Goal: Task Accomplishment & Management: Manage account settings

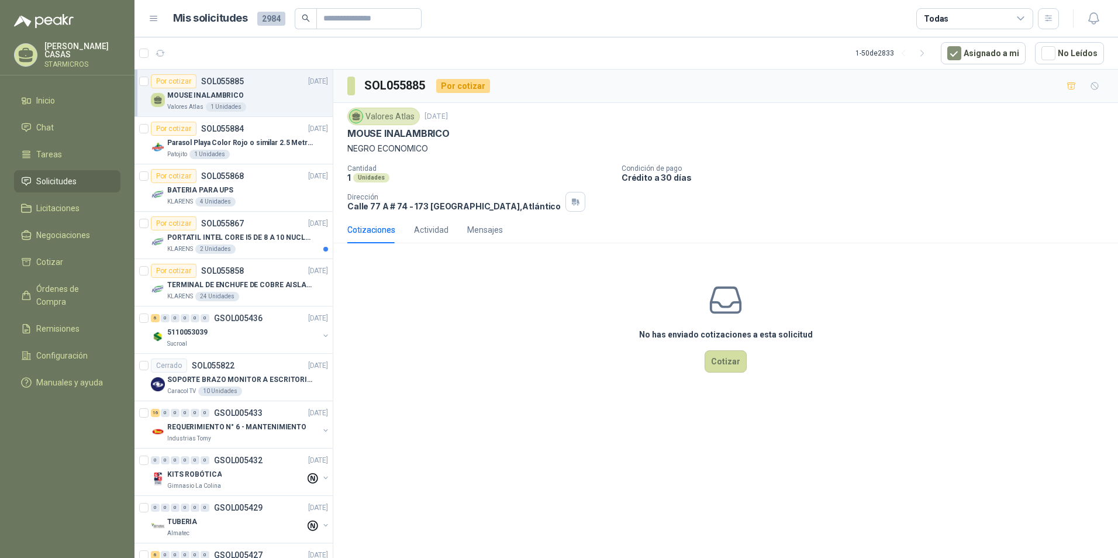
click at [1117, 355] on html "[PERSON_NAME] STARMICROS Inicio Chat Tareas Solicitudes Licitaciones Negociacio…" at bounding box center [559, 279] width 1118 height 558
